Goal: Information Seeking & Learning: Check status

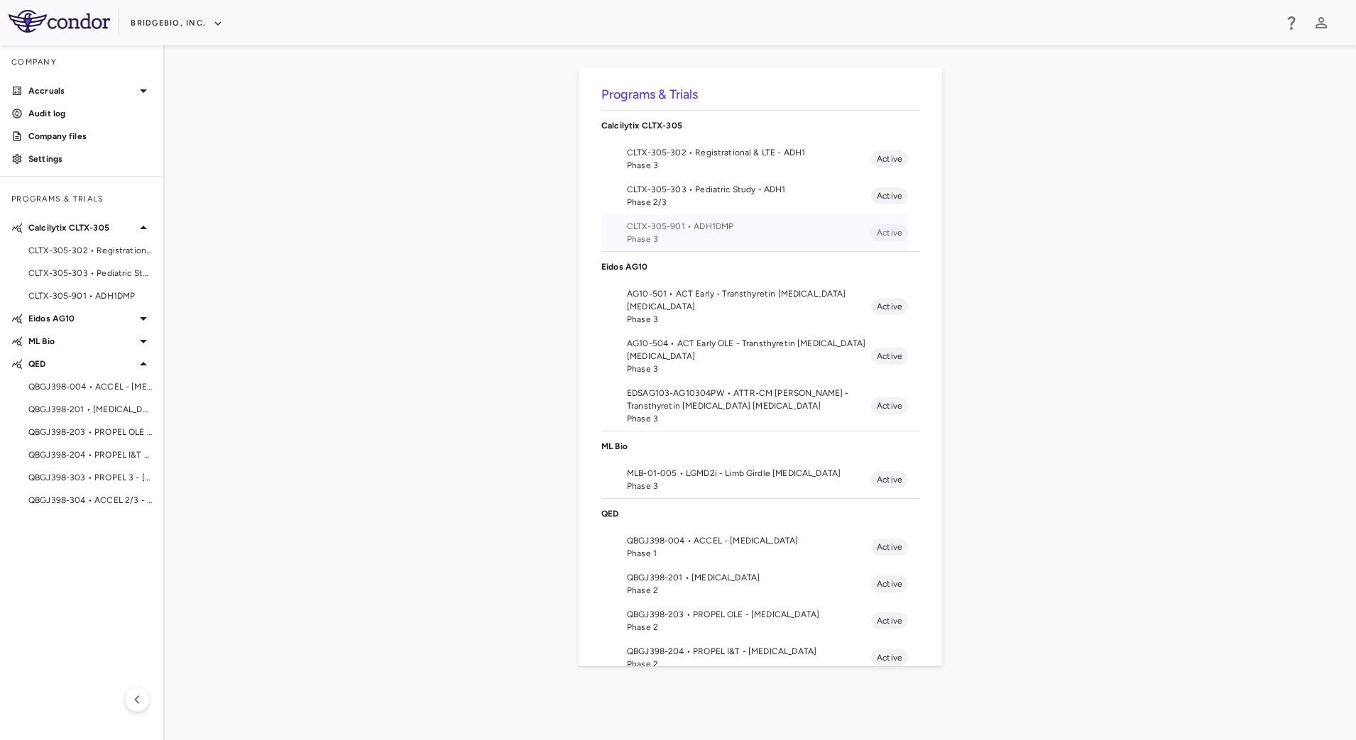
click at [752, 238] on span "Phase 3" at bounding box center [749, 239] width 244 height 13
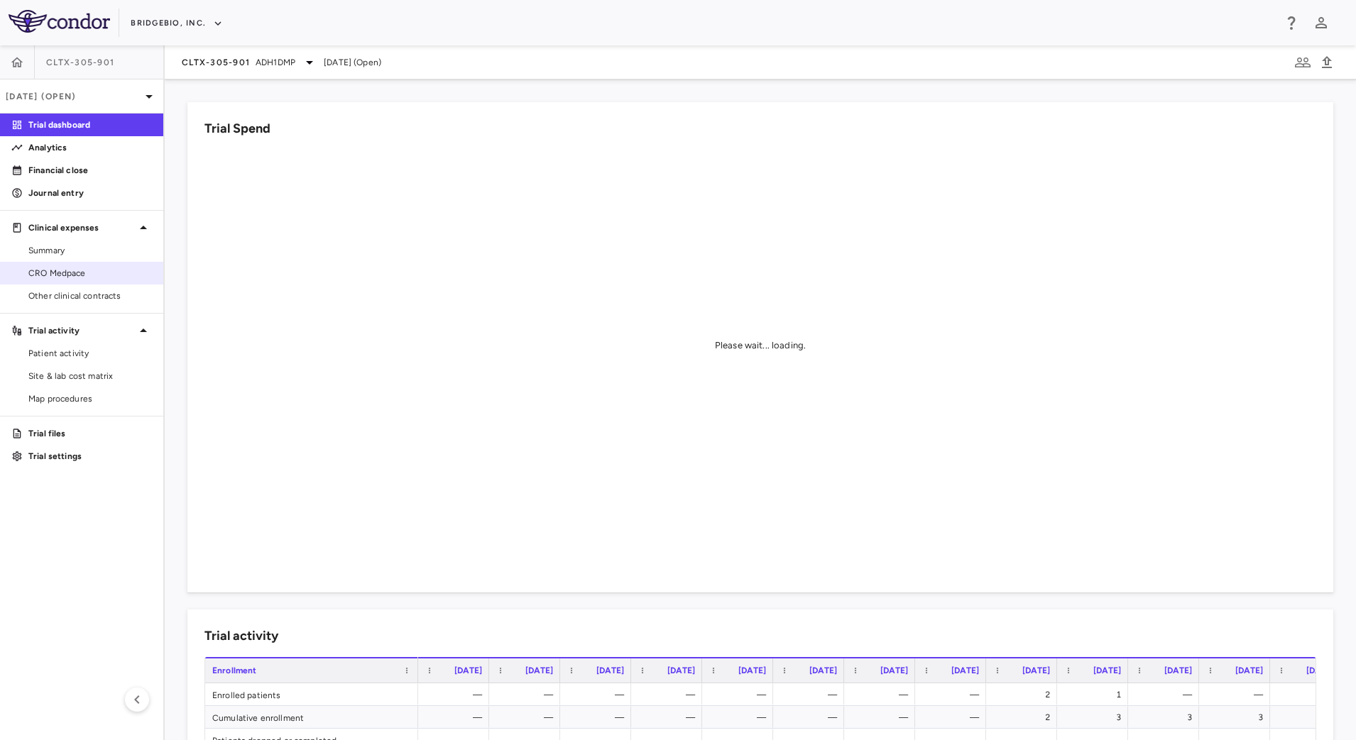
click at [91, 275] on span "CRO Medpace" at bounding box center [89, 273] width 123 height 13
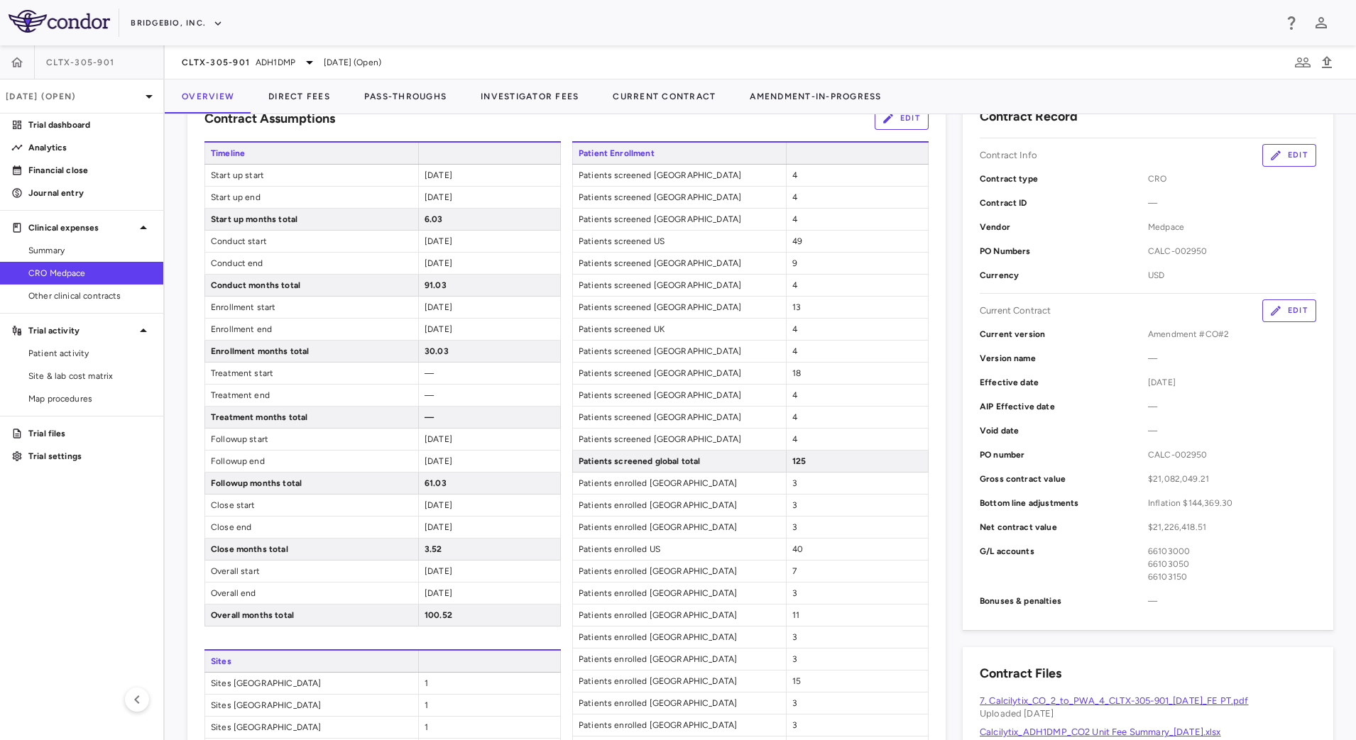
scroll to position [177, 0]
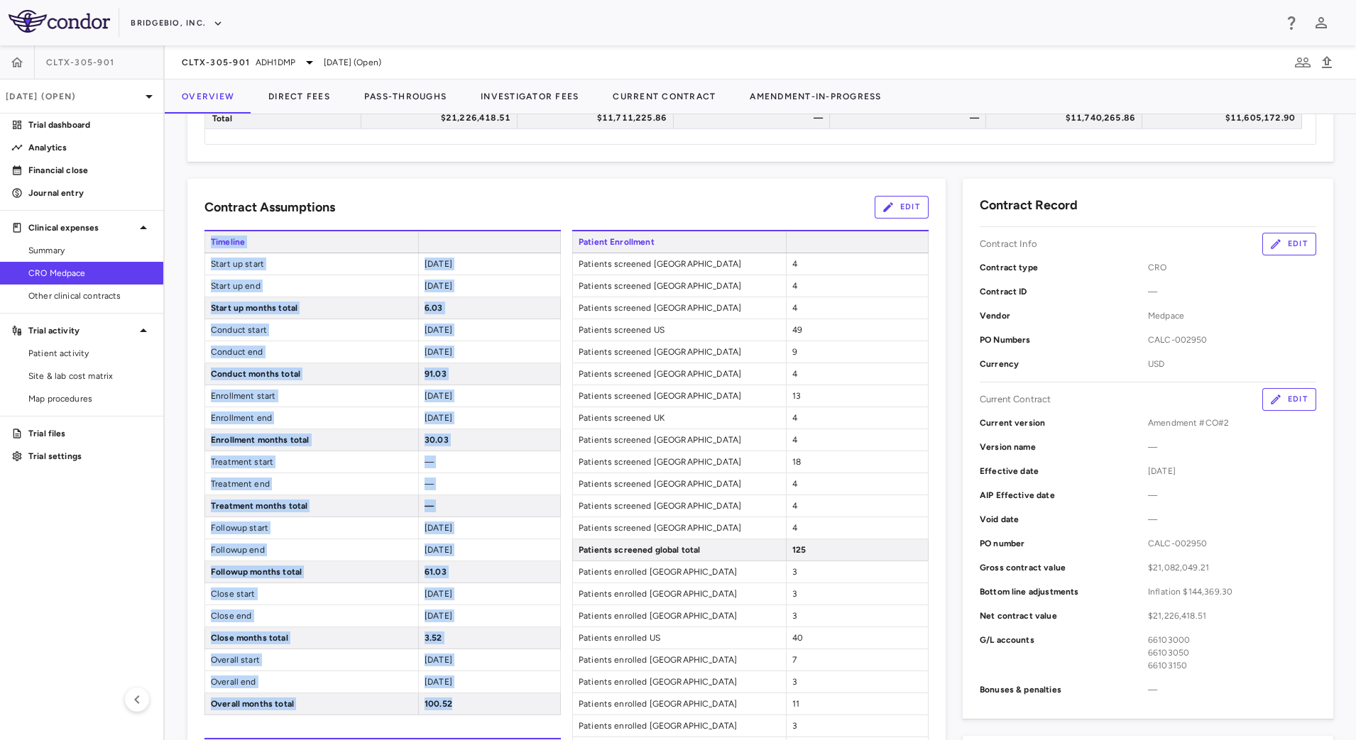
drag, startPoint x: 211, startPoint y: 238, endPoint x: 542, endPoint y: 698, distance: 566.9
click at [542, 698] on div "Timeline Start up start [DATE] Start up end [DATE] Start up months total 6.03 C…" at bounding box center [382, 472] width 356 height 485
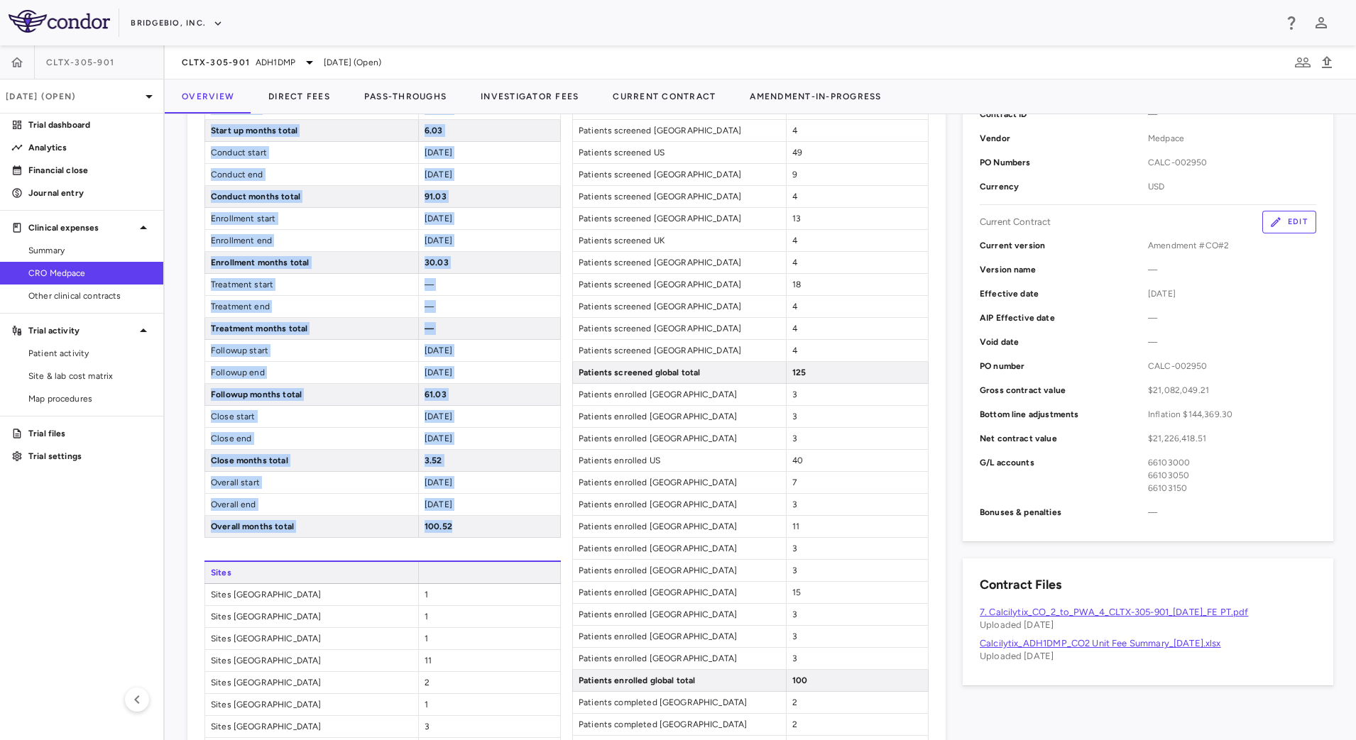
scroll to position [444, 0]
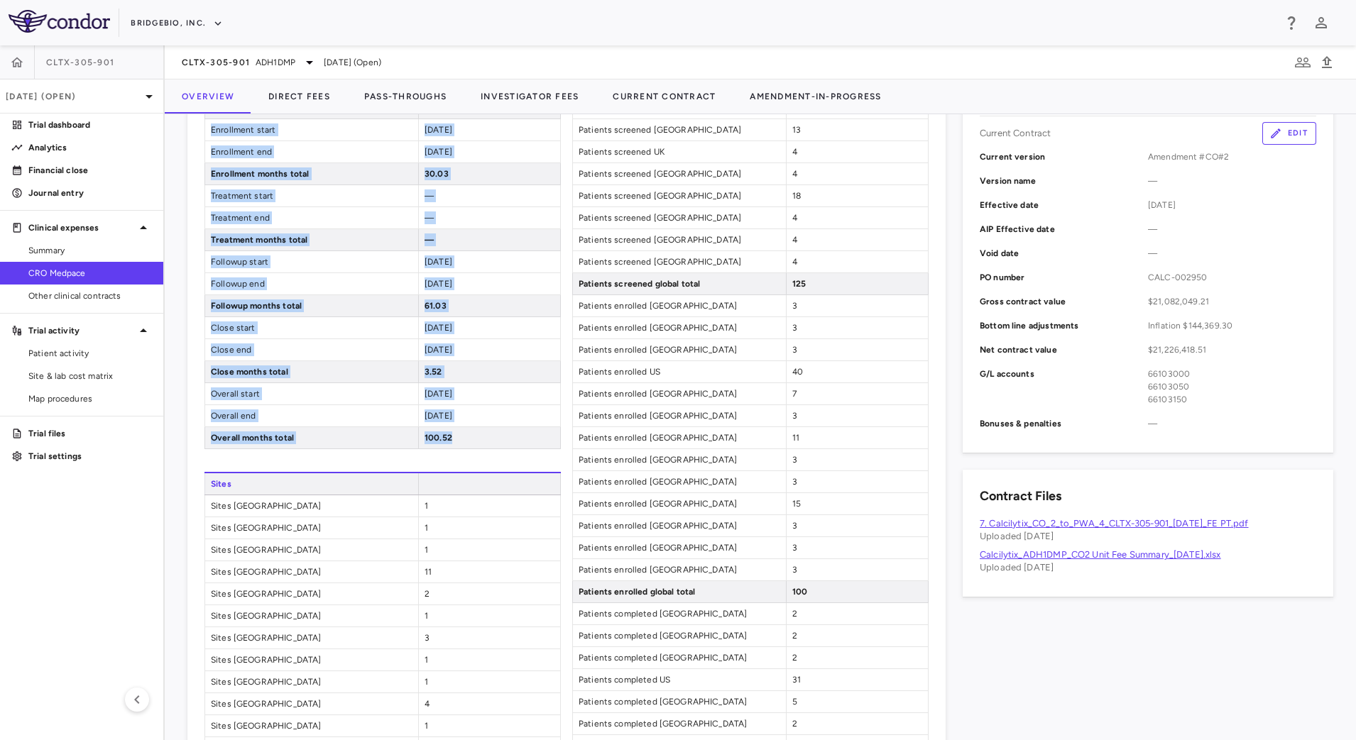
copy div "Timeline Start up start [DATE] Start up end [DATE] Start up months total 6.03 C…"
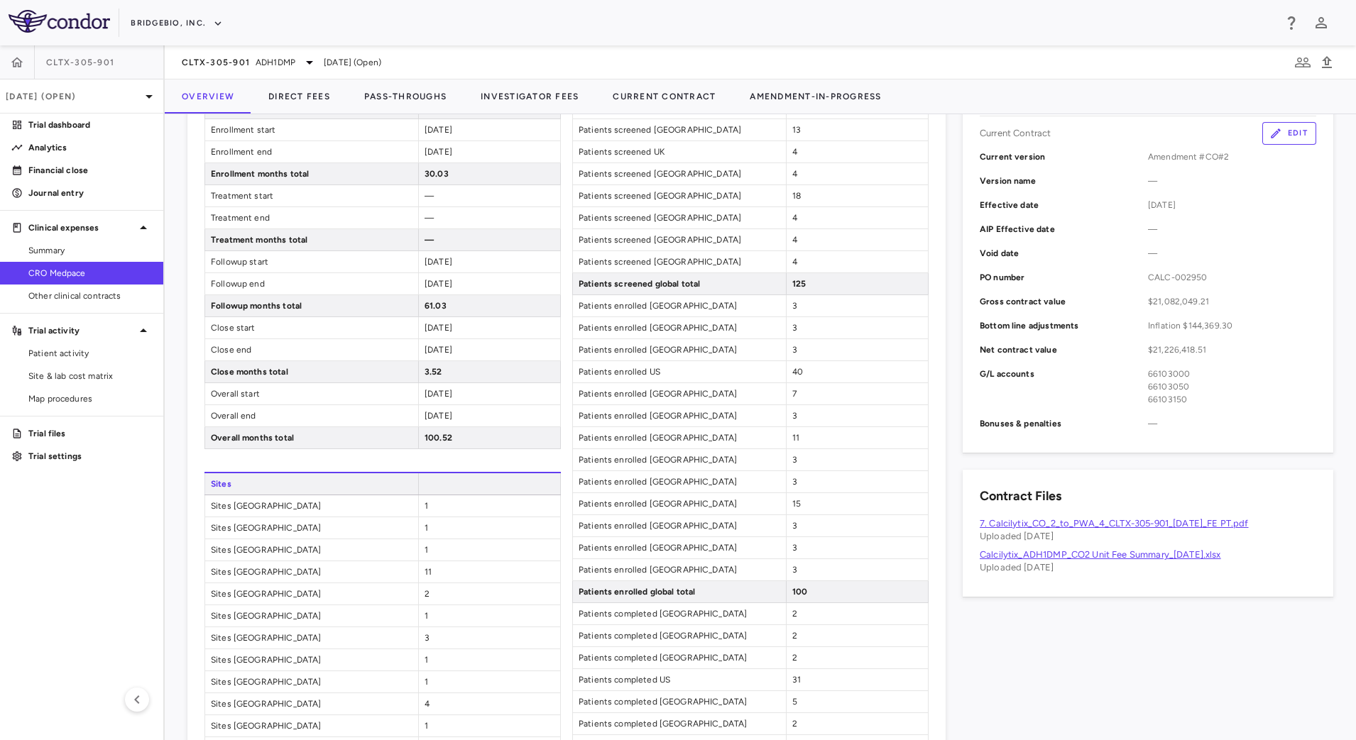
click at [498, 465] on div "Timeline Start up start [DATE] Start up end [DATE] Start up months total 6.03 C…" at bounding box center [382, 705] width 356 height 1482
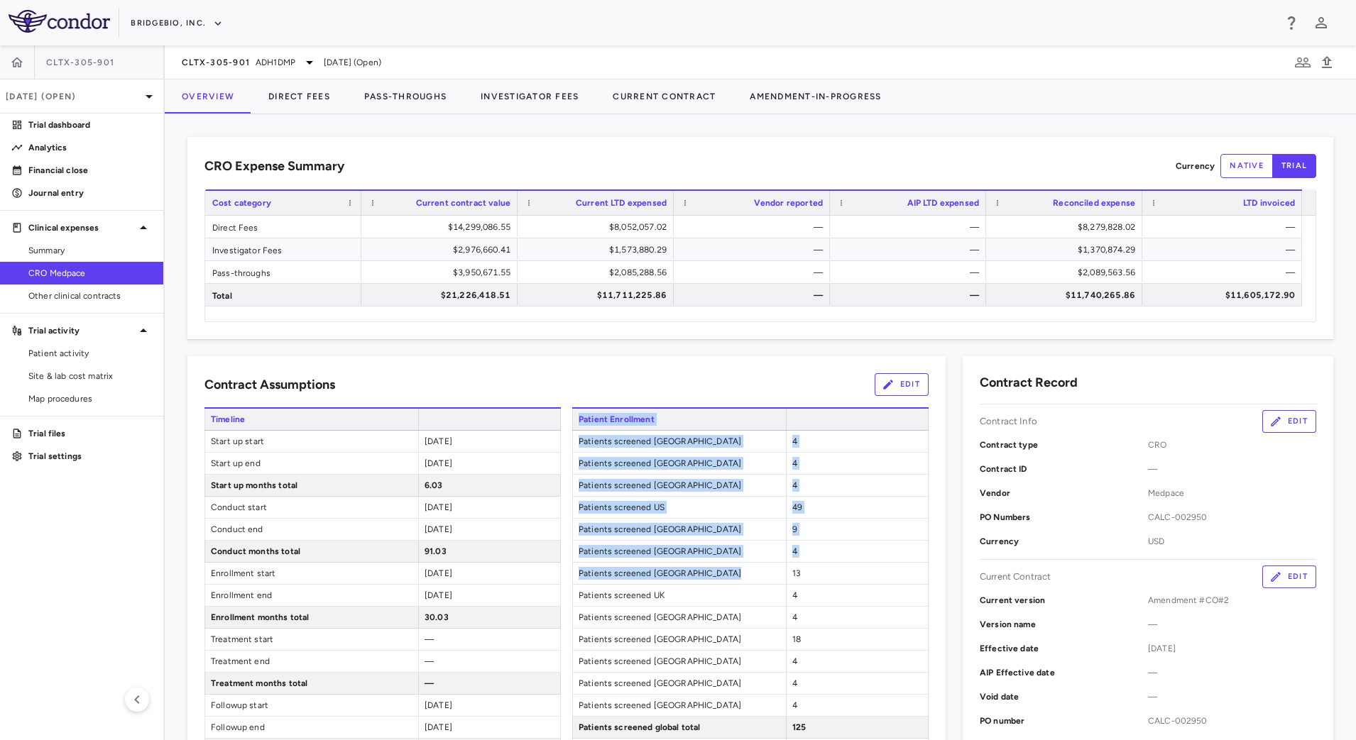
drag, startPoint x: 574, startPoint y: 417, endPoint x: 787, endPoint y: 568, distance: 260.7
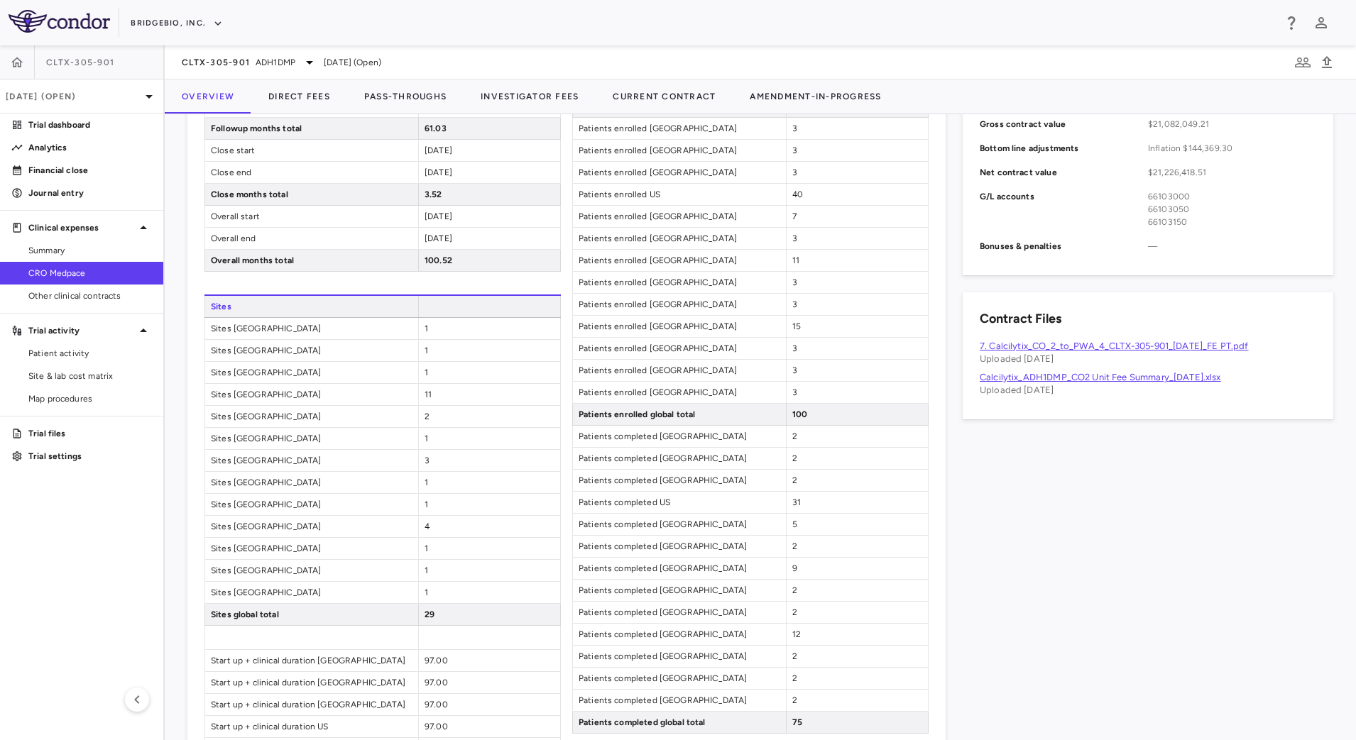
scroll to position [1153, 0]
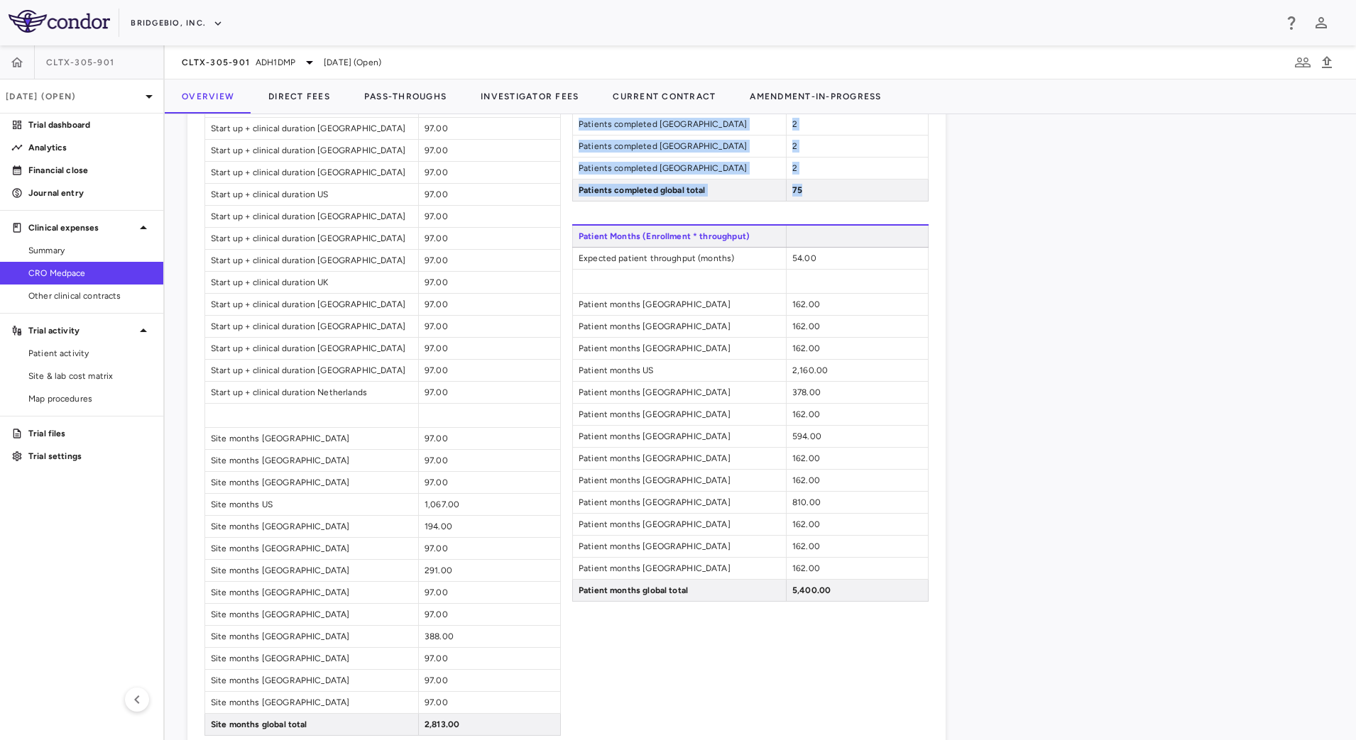
click at [809, 192] on div "75" at bounding box center [857, 190] width 142 height 21
copy div "Patient Enrollment Patients screened [GEOGRAPHIC_DATA] 4 Patients screened [GEO…"
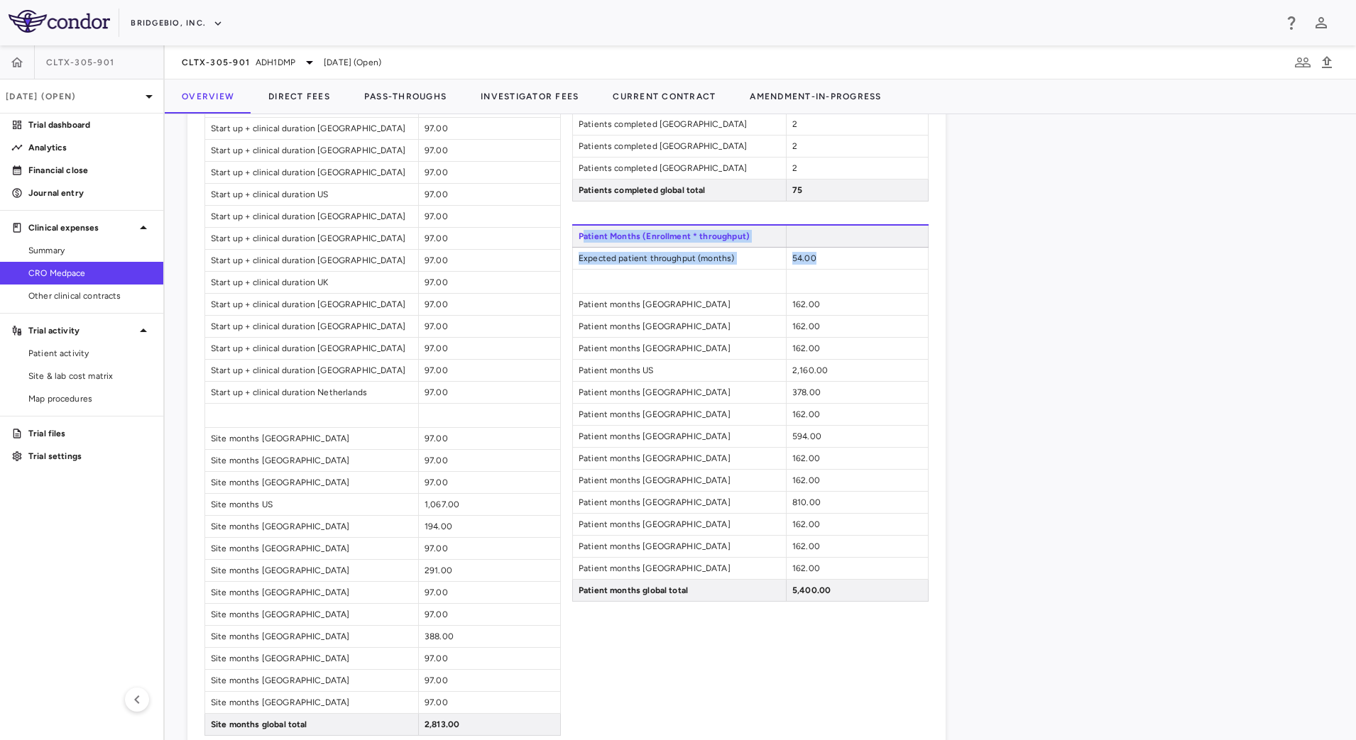
drag, startPoint x: 580, startPoint y: 231, endPoint x: 828, endPoint y: 255, distance: 249.6
click at [828, 255] on div "Patient Months (Enrollment * throughput) Expected patient throughput (months) 5…" at bounding box center [750, 413] width 356 height 378
copy div "atient Months (Enrollment * throughput) Expected patient throughput (months) 54…"
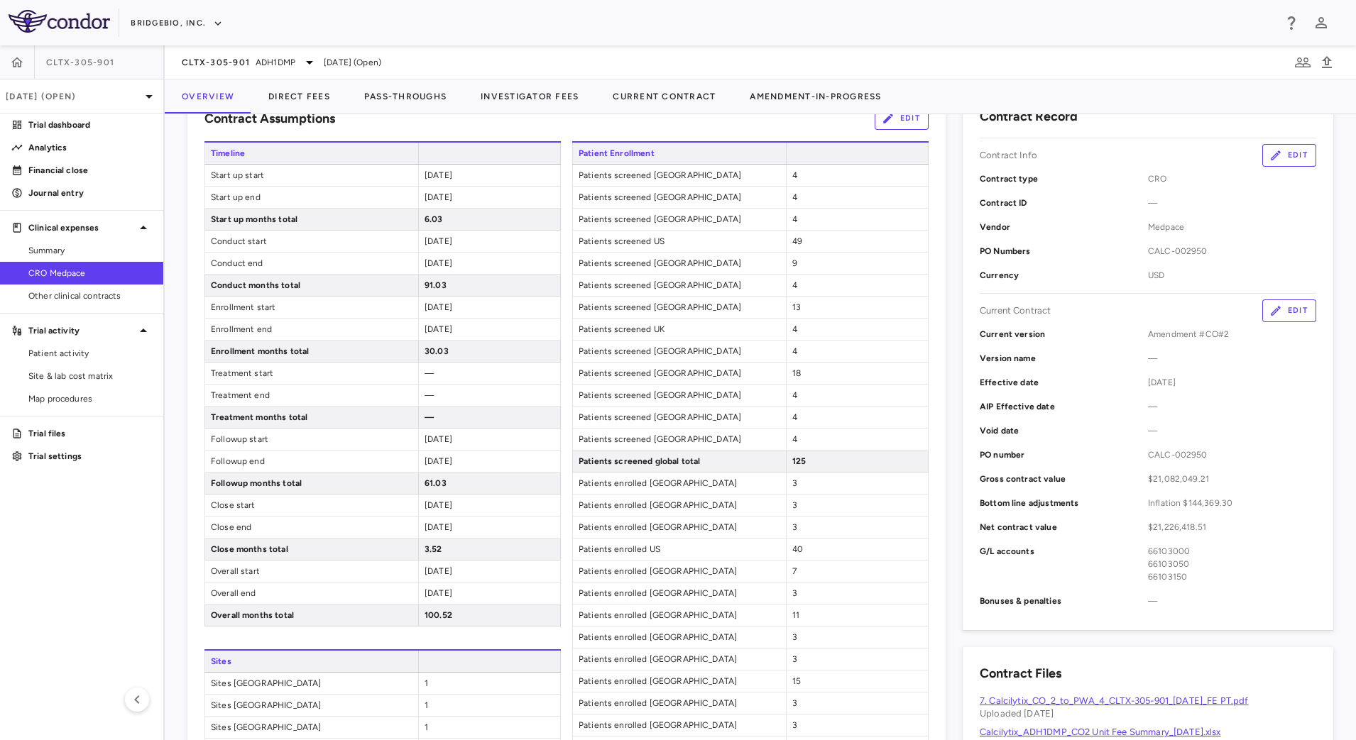
scroll to position [89, 0]
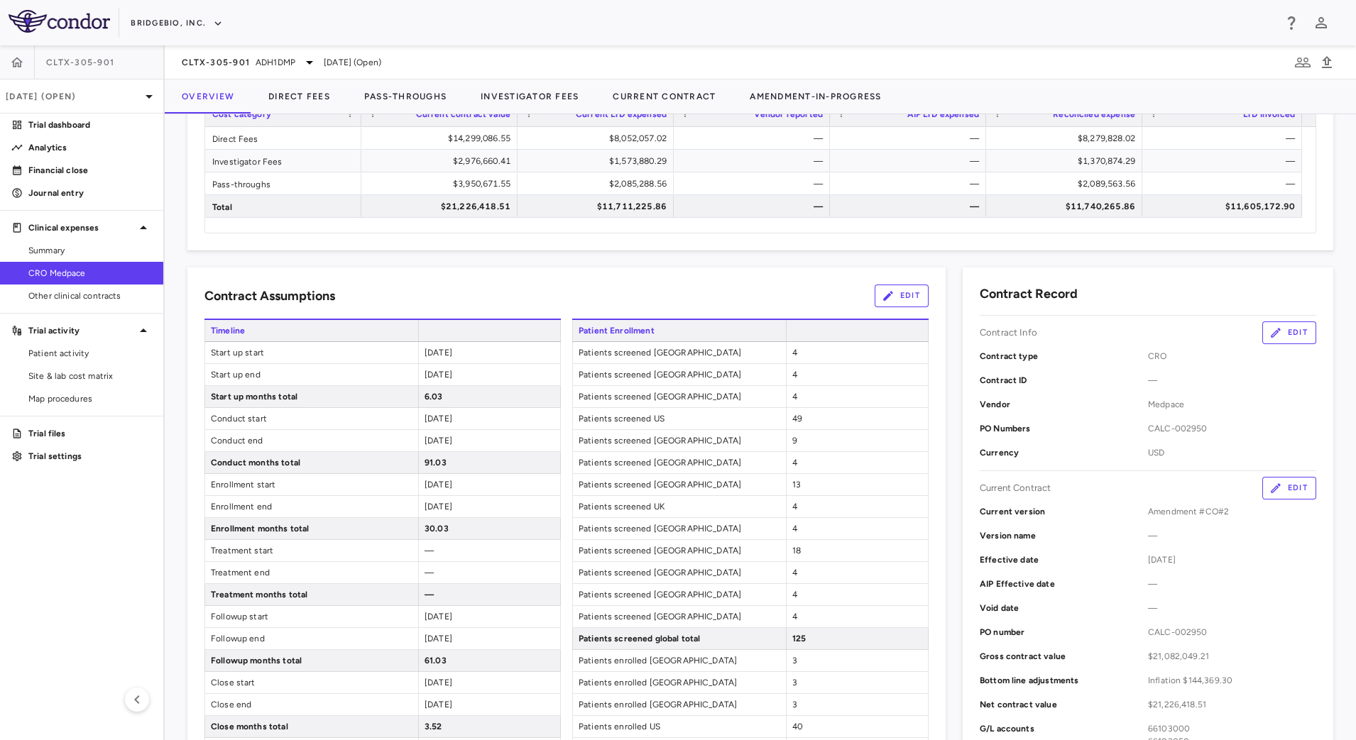
click at [894, 303] on button "Edit" at bounding box center [901, 296] width 54 height 23
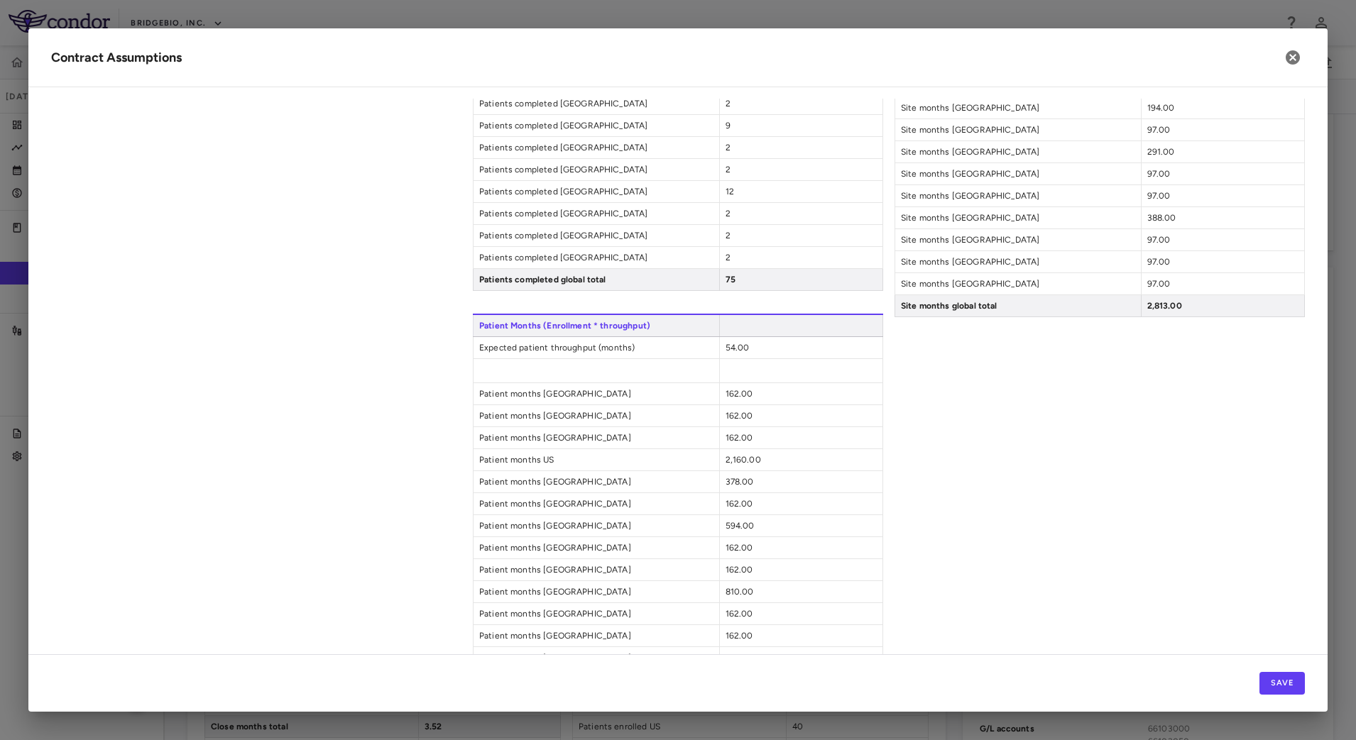
scroll to position [852, 0]
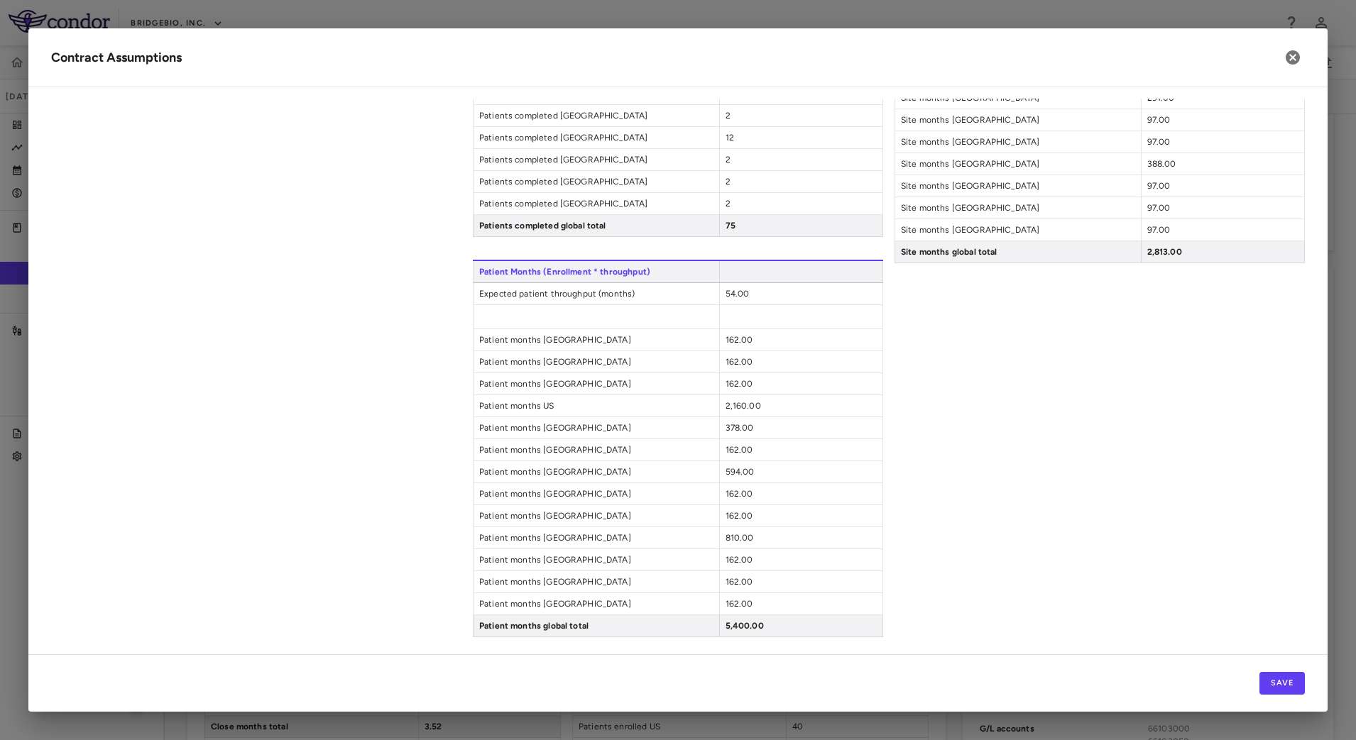
click at [808, 347] on div "162.00" at bounding box center [800, 339] width 163 height 21
click at [754, 339] on div "162.00" at bounding box center [800, 339] width 163 height 21
click at [742, 285] on div "54.00" at bounding box center [800, 293] width 163 height 21
click at [742, 292] on div "54.00" at bounding box center [800, 293] width 163 height 21
click at [728, 297] on span "54.00" at bounding box center [737, 294] width 24 height 10
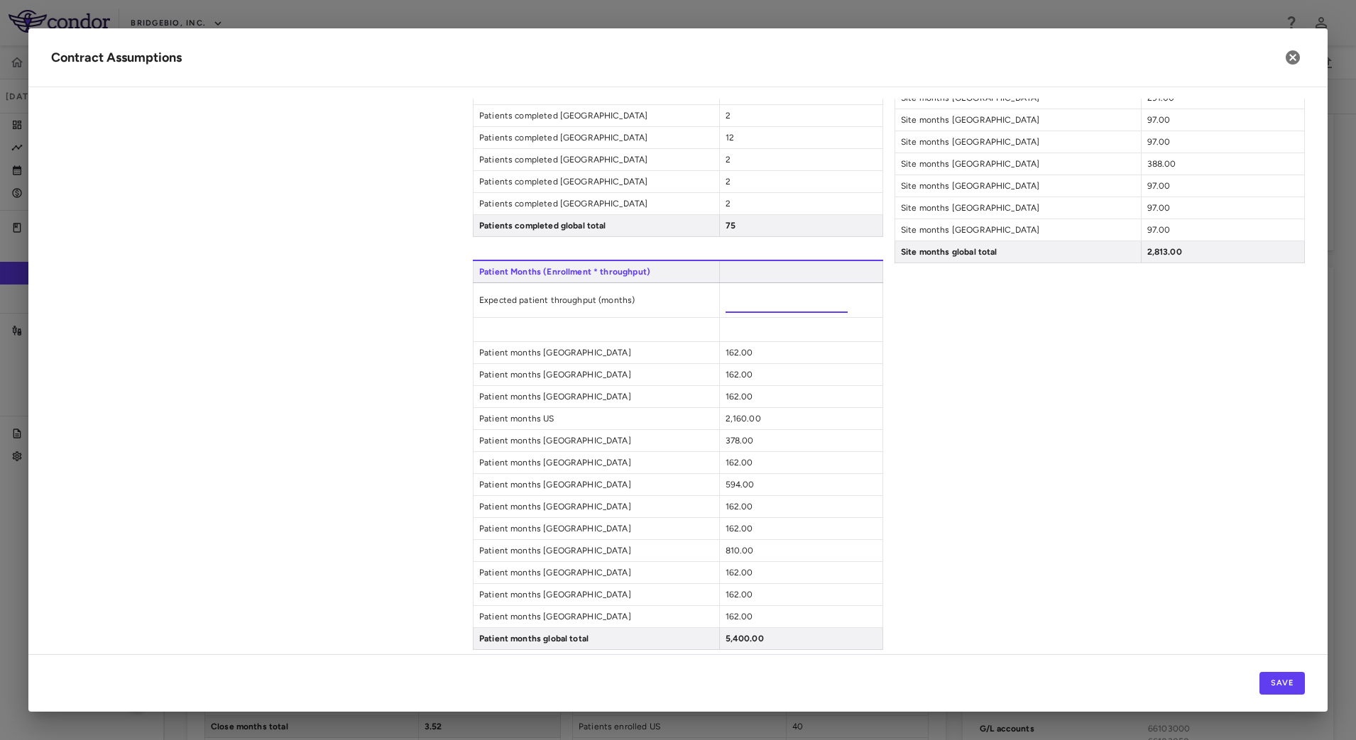
click at [774, 353] on div "Patient Months (Enrollment * throughput) Expected patient throughput (months) *…" at bounding box center [678, 455] width 410 height 390
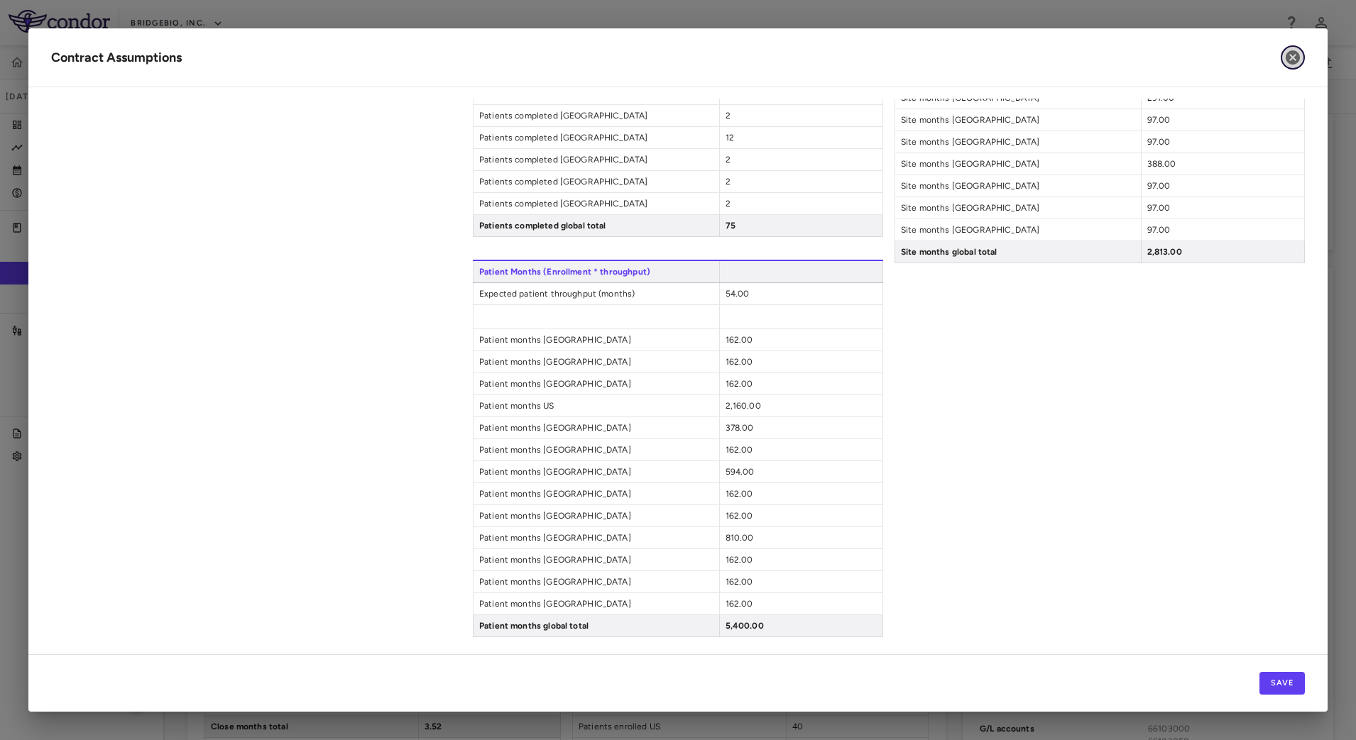
drag, startPoint x: 1287, startPoint y: 58, endPoint x: 1244, endPoint y: 99, distance: 58.7
click at [1287, 60] on icon "button" at bounding box center [1292, 57] width 14 height 14
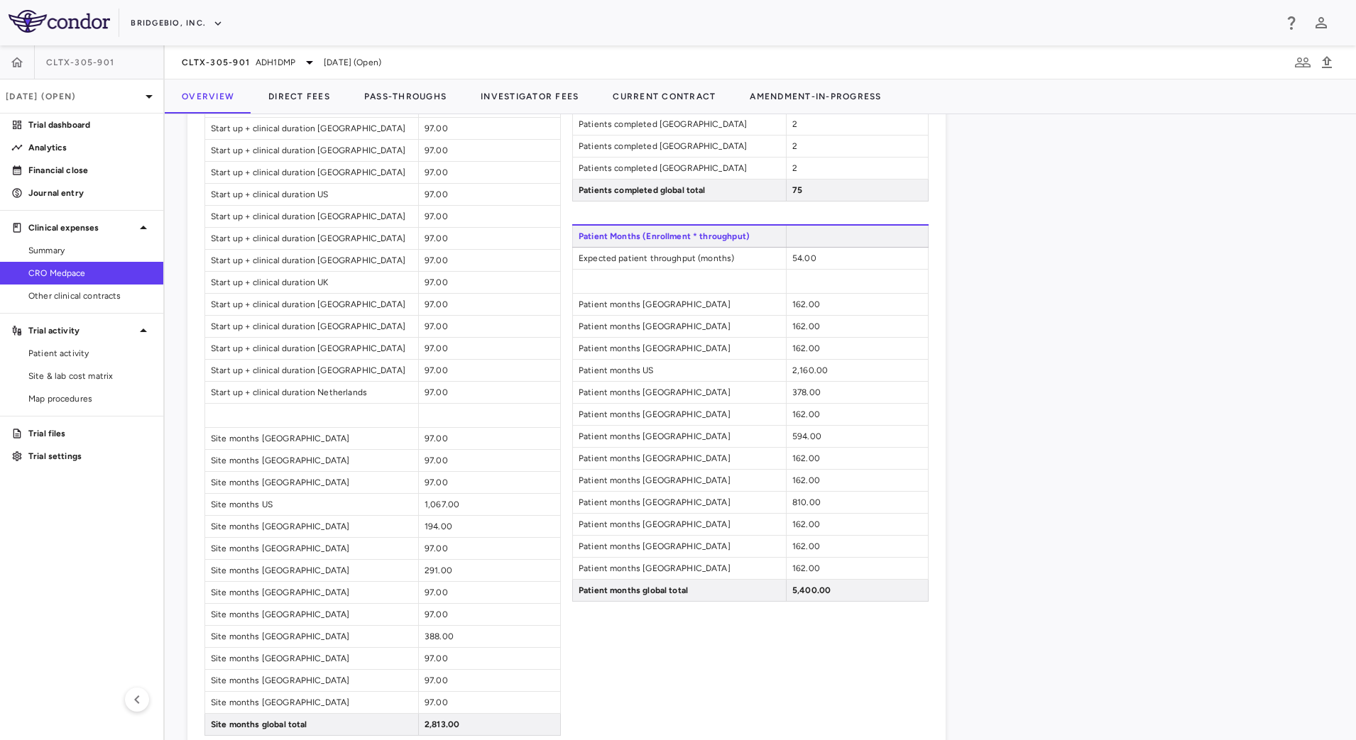
scroll to position [710, 0]
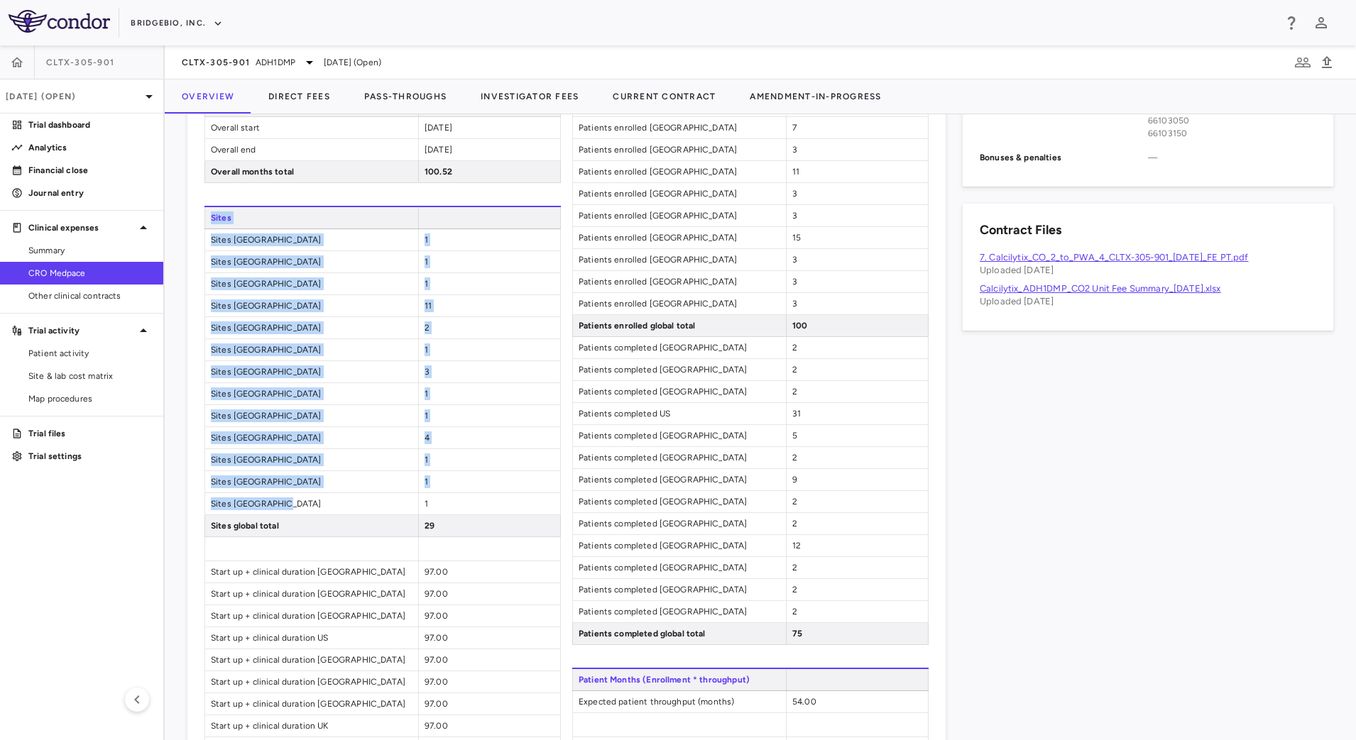
drag, startPoint x: 211, startPoint y: 212, endPoint x: 412, endPoint y: 515, distance: 363.4
click at [412, 515] on div "Sites Sites [GEOGRAPHIC_DATA] 1 Sites [GEOGRAPHIC_DATA] 1 Sites [GEOGRAPHIC_DAT…" at bounding box center [382, 693] width 356 height 974
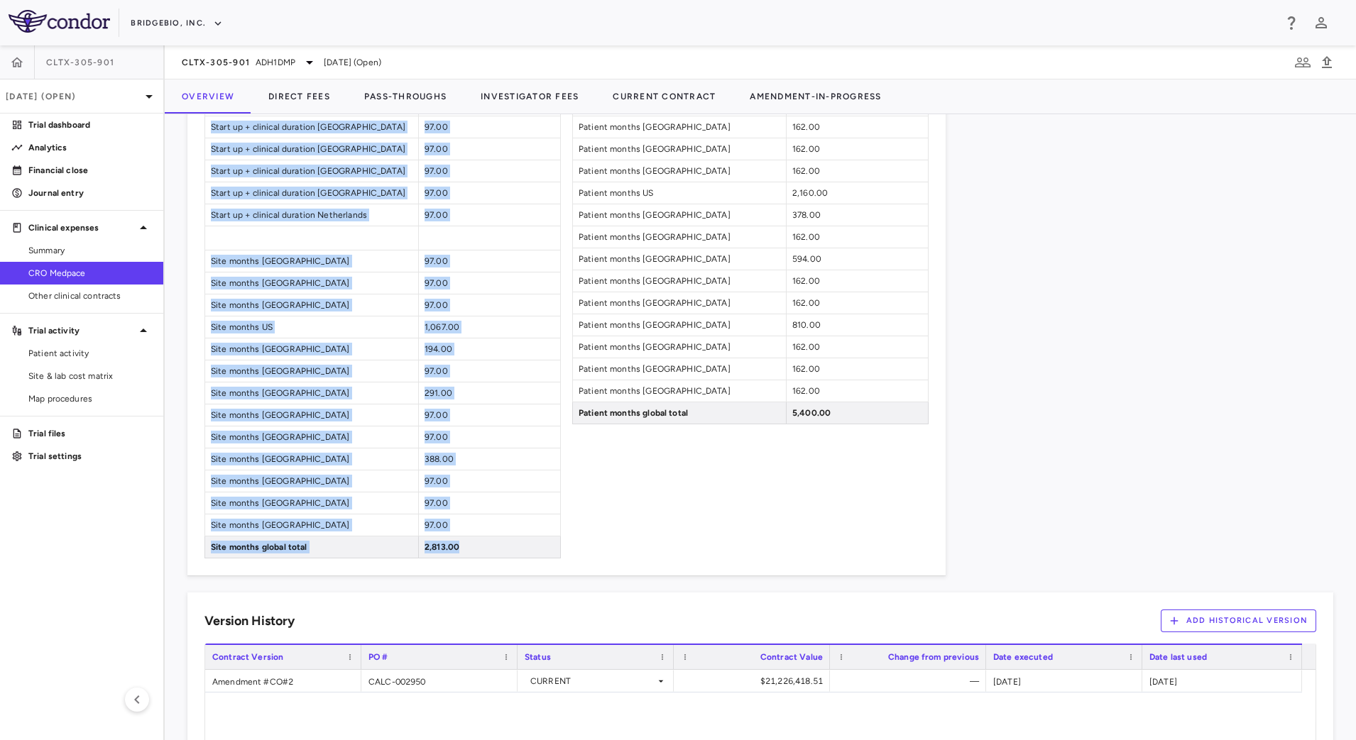
click at [478, 542] on div "2,813.00" at bounding box center [489, 547] width 142 height 21
copy div "Sites Sites [GEOGRAPHIC_DATA] 1 Sites [GEOGRAPHIC_DATA] 1 Sites [GEOGRAPHIC_DAT…"
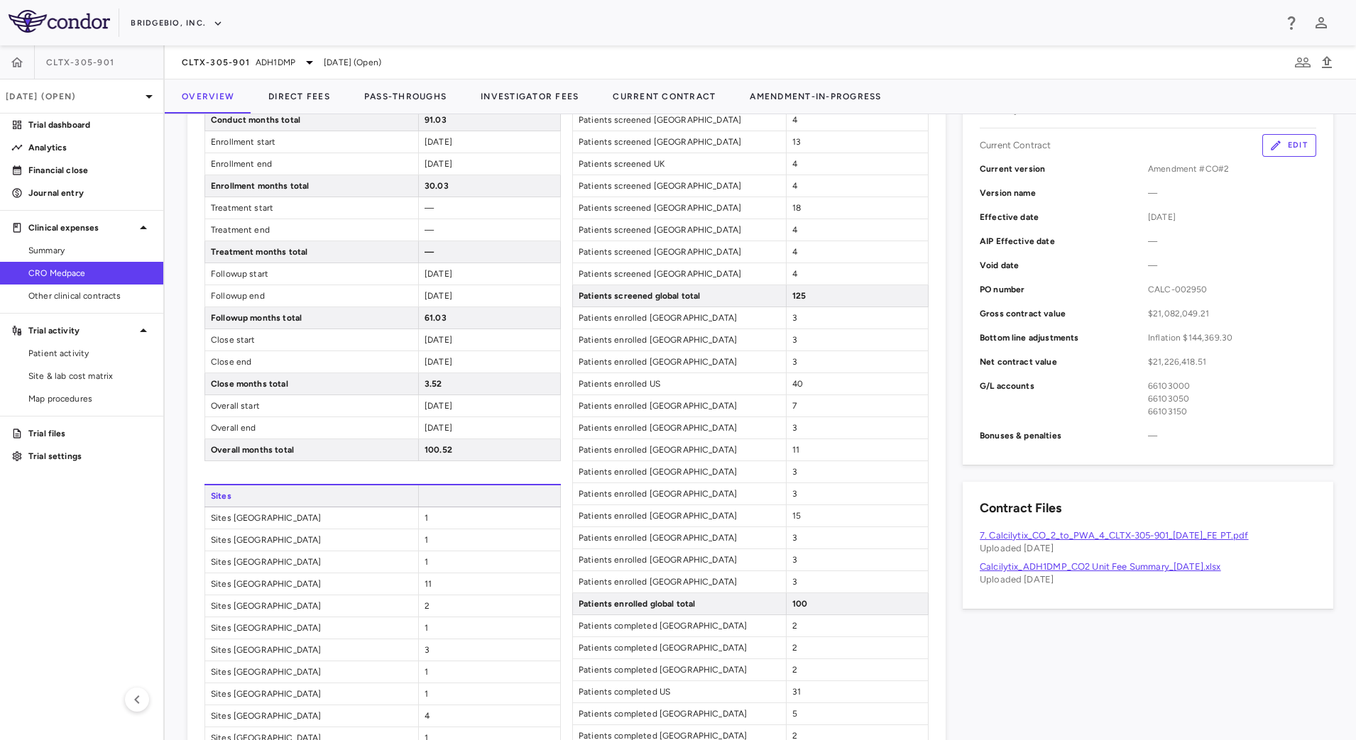
scroll to position [0, 0]
